Goal: Check status: Check status

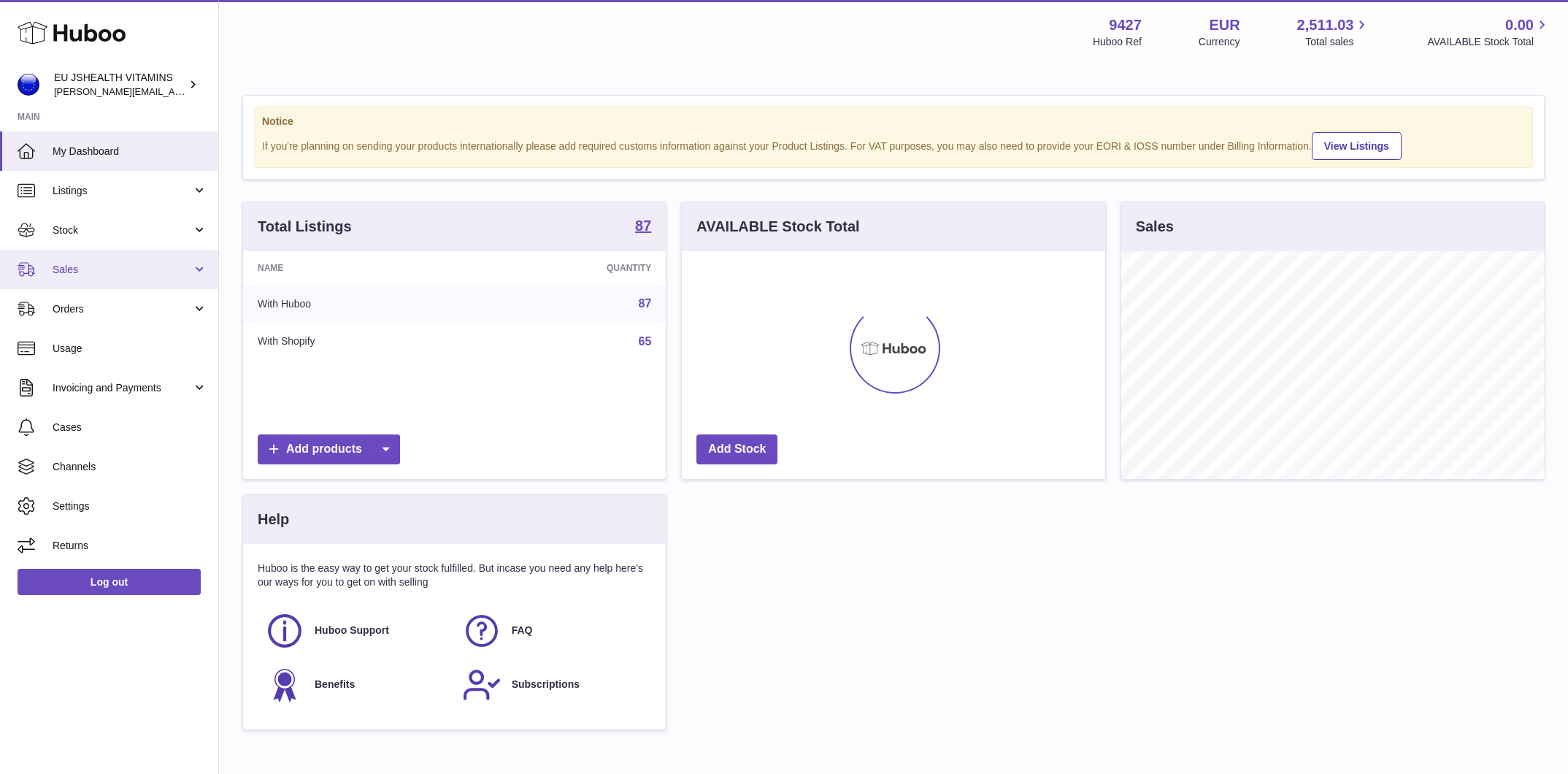
scroll to position [228, 423]
click at [152, 230] on span "Stock" at bounding box center [122, 230] width 139 height 14
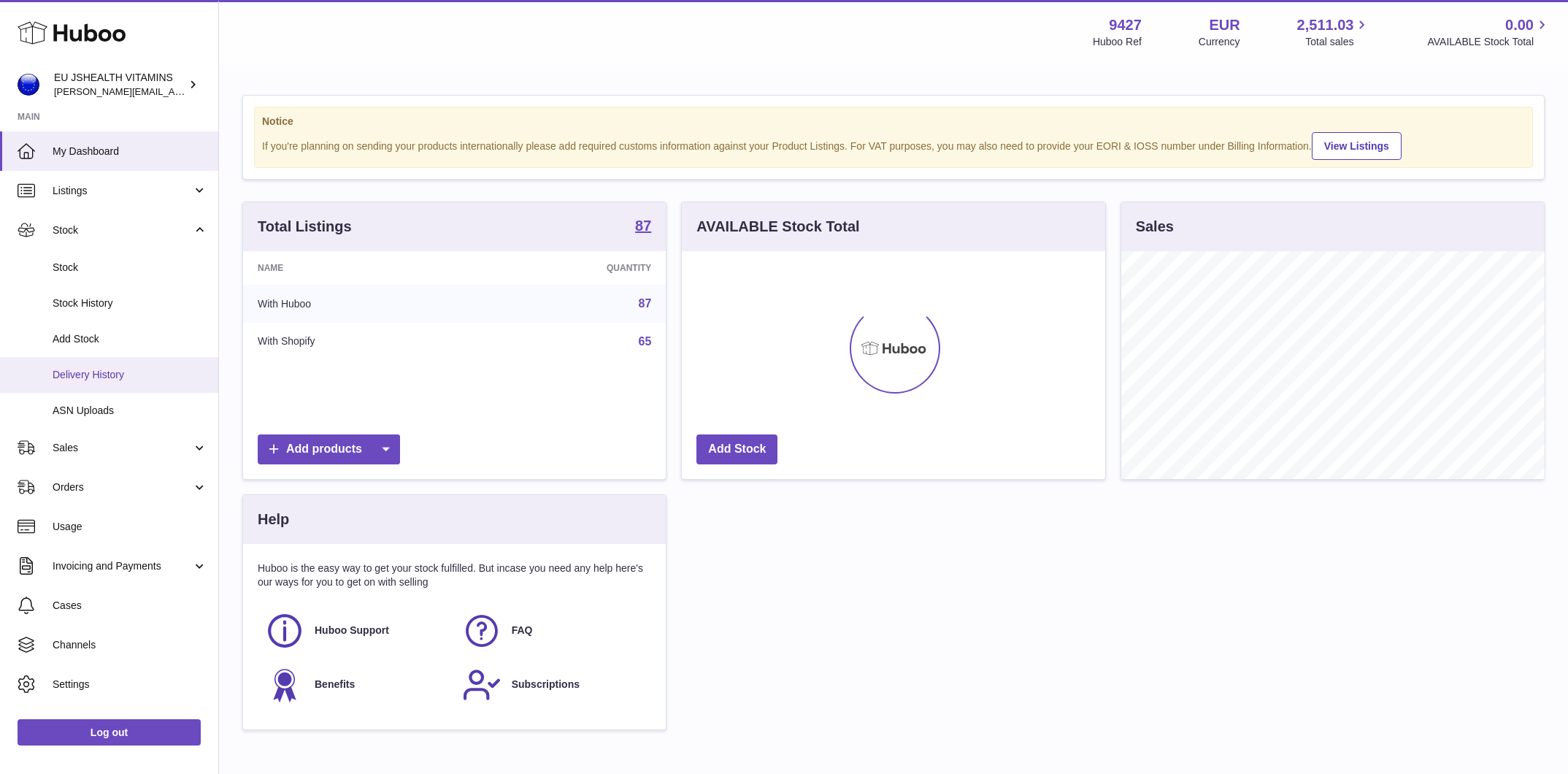
click at [117, 387] on link "Delivery History" at bounding box center [109, 374] width 218 height 36
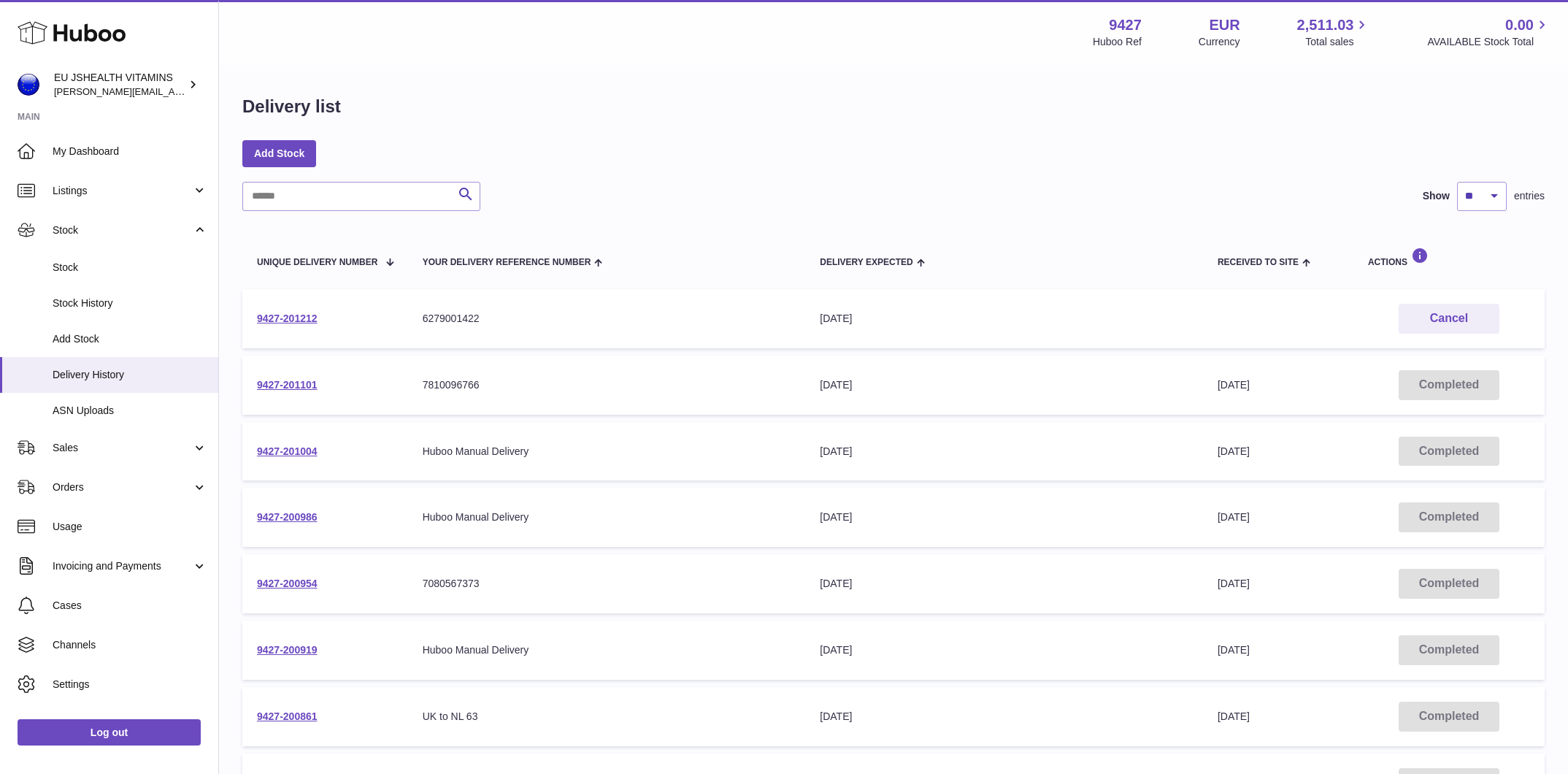
scroll to position [24, 0]
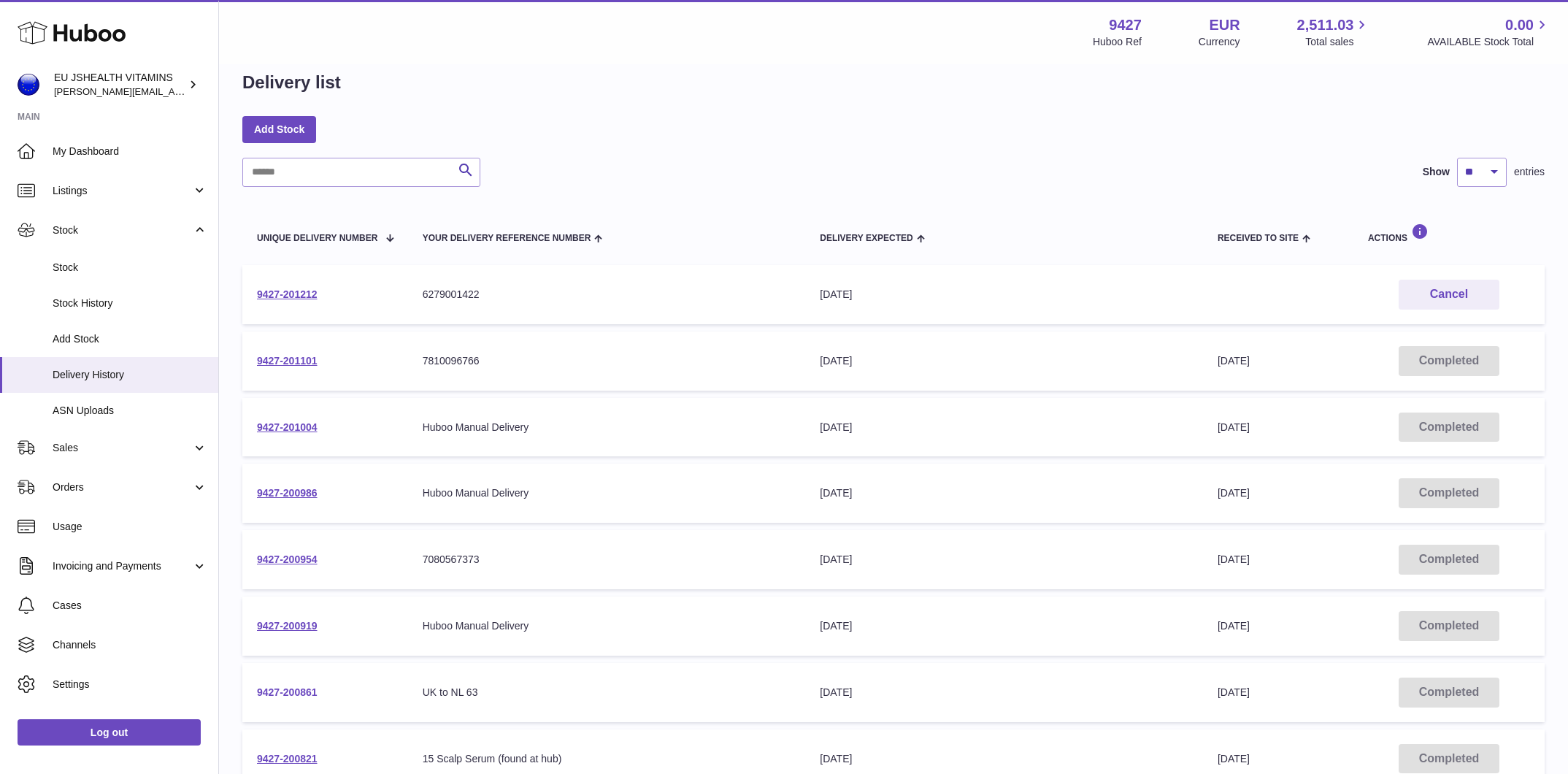
click at [297, 688] on link "9427-200861" at bounding box center [287, 692] width 61 height 11
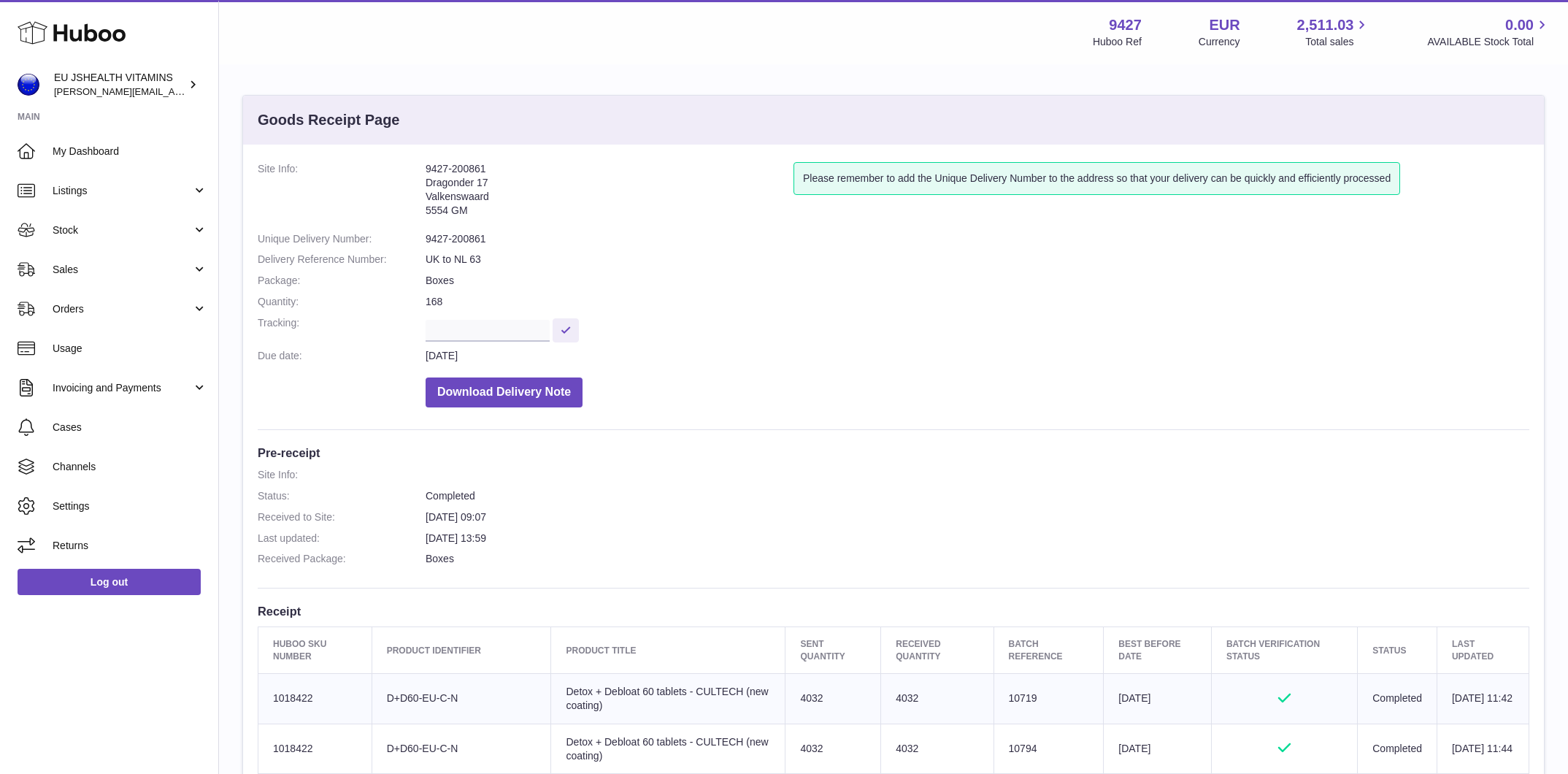
click at [430, 517] on dd "2nd Oct 2025 09:07" at bounding box center [978, 517] width 1104 height 14
copy dd "2nd"
